Goal: Task Accomplishment & Management: Manage account settings

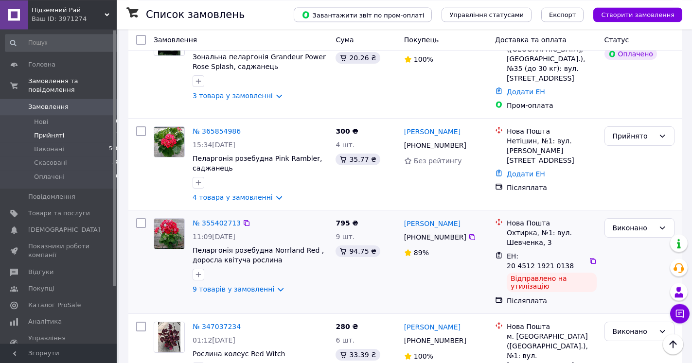
scroll to position [542, 0]
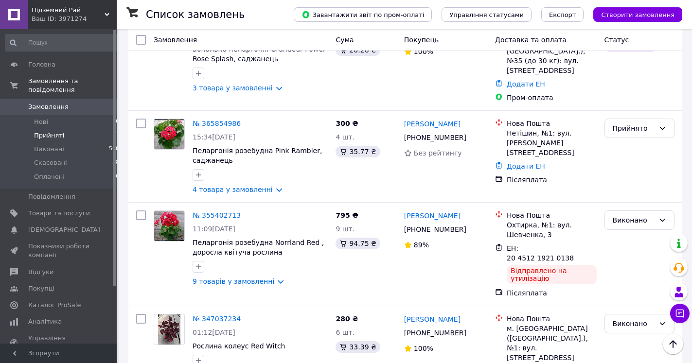
click at [48, 103] on span "Замовлення" at bounding box center [48, 107] width 40 height 9
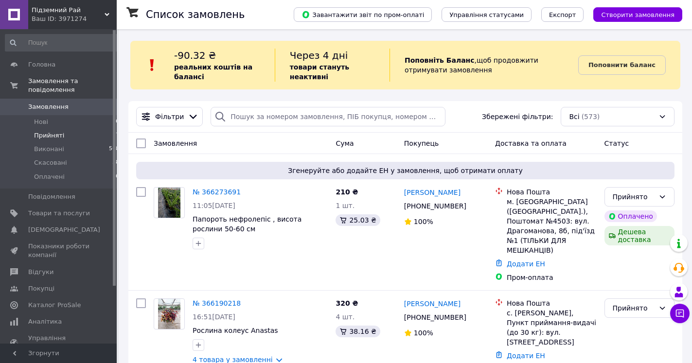
click at [45, 131] on span "Прийняті" at bounding box center [49, 135] width 30 height 9
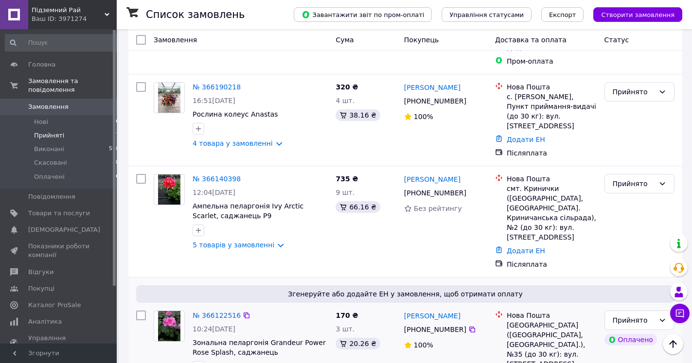
scroll to position [353, 0]
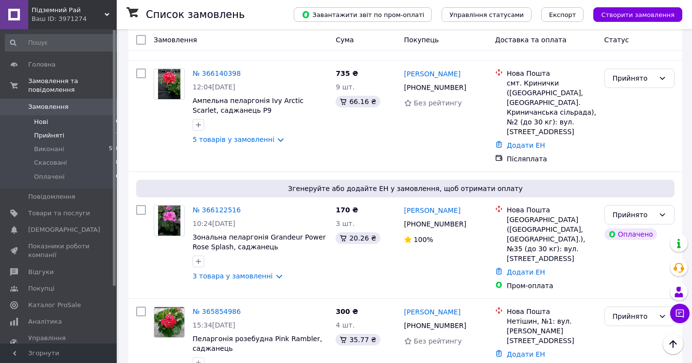
click at [42, 118] on span "Нові" at bounding box center [41, 122] width 14 height 9
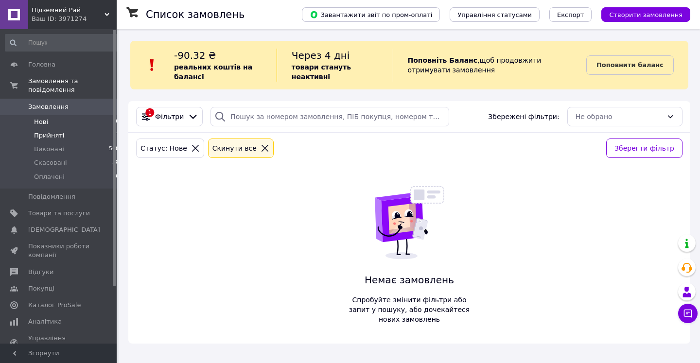
click at [43, 131] on span "Прийняті" at bounding box center [49, 135] width 30 height 9
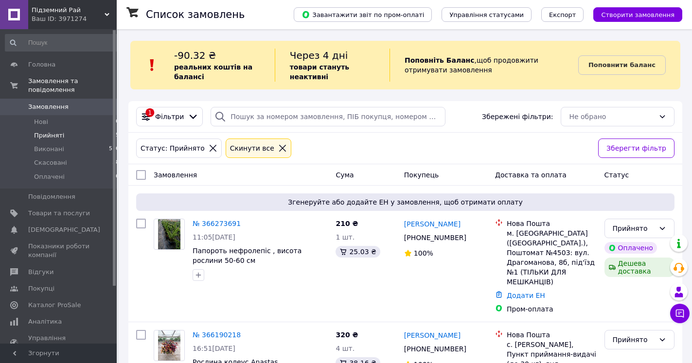
click at [41, 103] on span "Замовлення" at bounding box center [48, 107] width 40 height 9
